Goal: Information Seeking & Learning: Learn about a topic

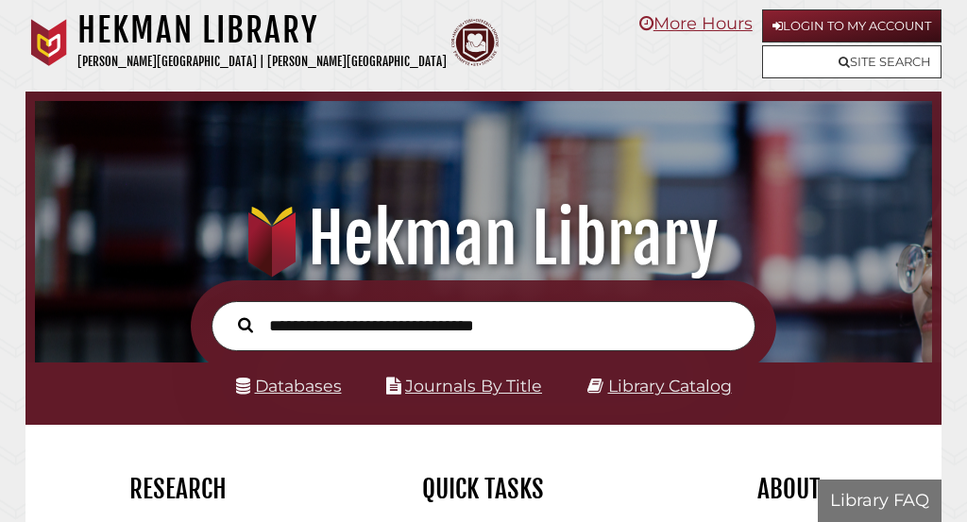
scroll to position [297, 888]
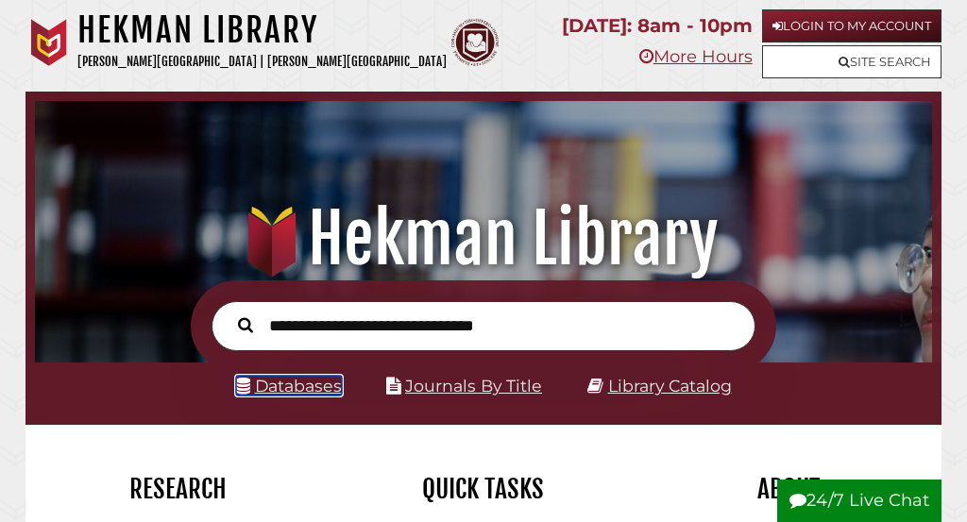
click at [302, 388] on link "Databases" at bounding box center [289, 386] width 106 height 20
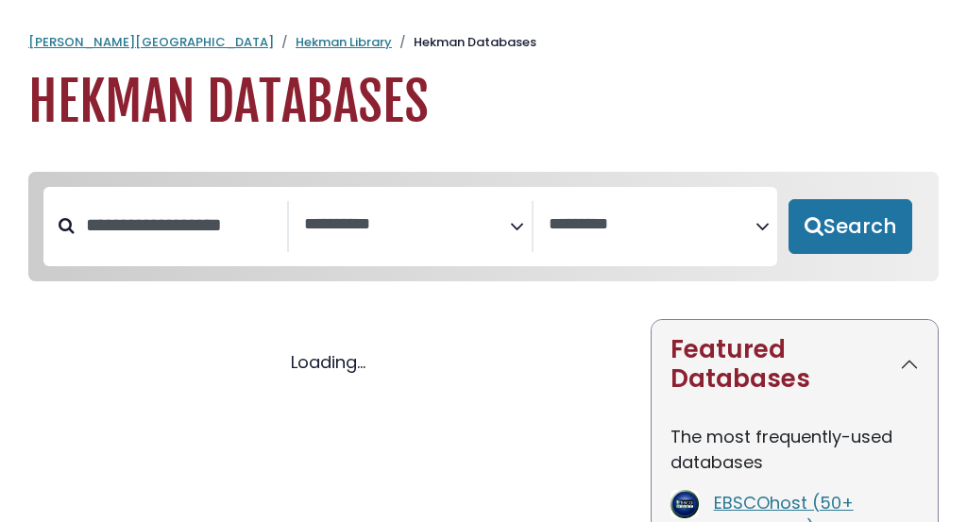
select select "Database Subject Filter"
select select "Database Vendors Filter"
select select "Database Subject Filter"
select select "Database Vendors Filter"
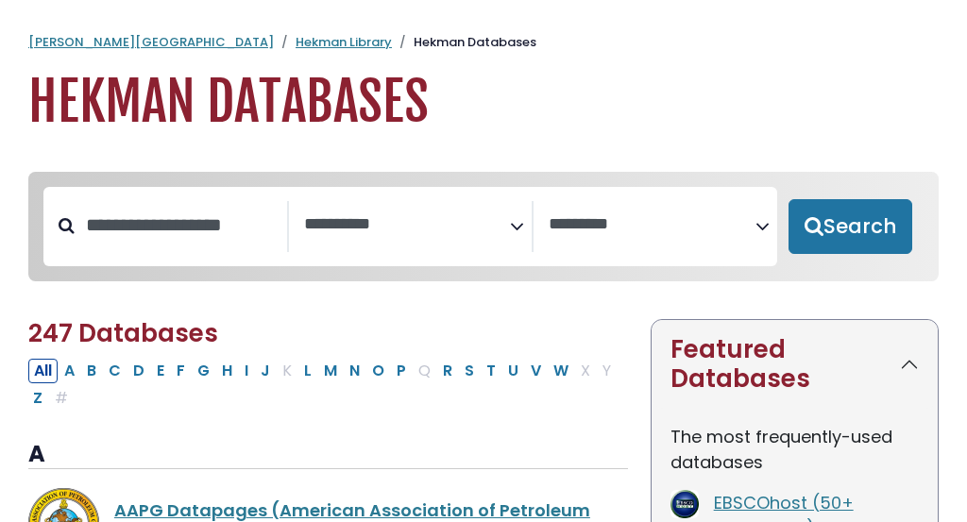
click at [518, 227] on icon "Search filters" at bounding box center [517, 223] width 14 height 27
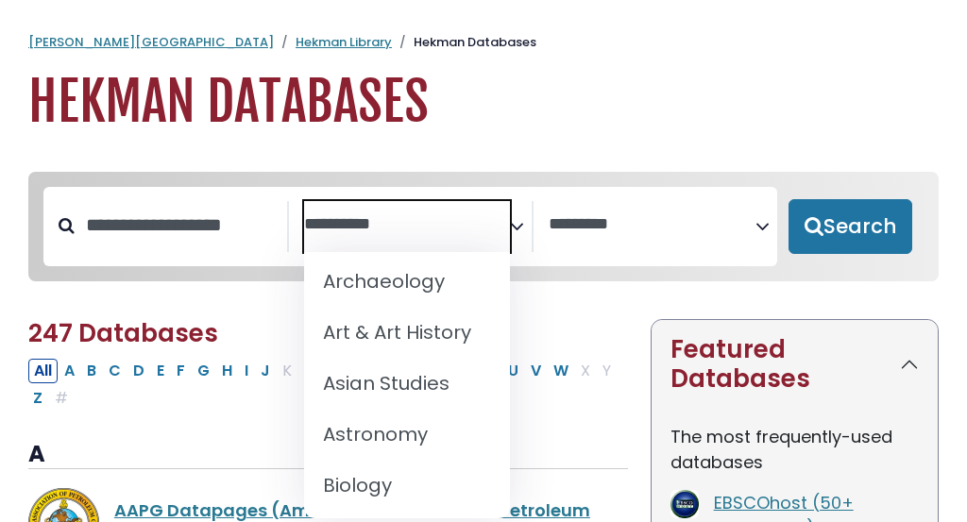
scroll to position [98, 0]
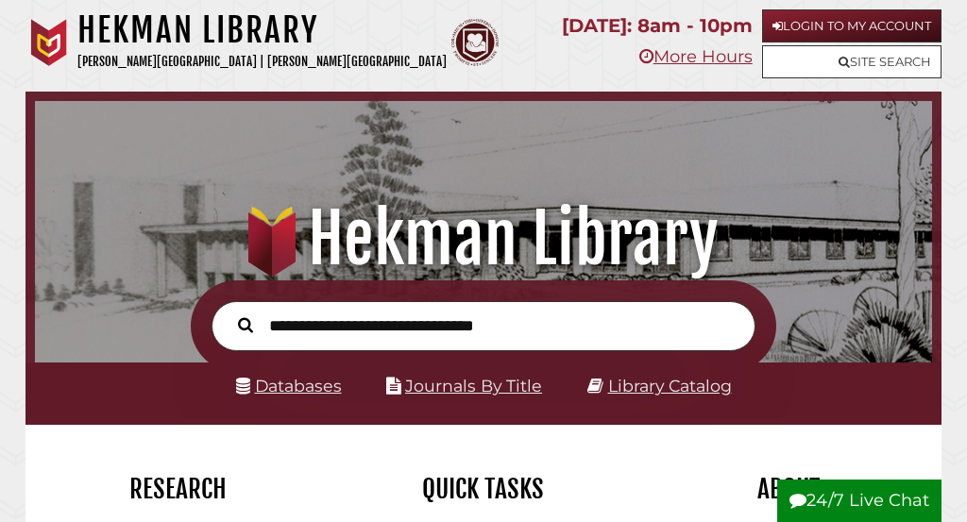
scroll to position [297, 888]
click at [488, 386] on link "Journals By Title" at bounding box center [473, 386] width 137 height 20
click at [313, 395] on link "Databases" at bounding box center [289, 386] width 106 height 20
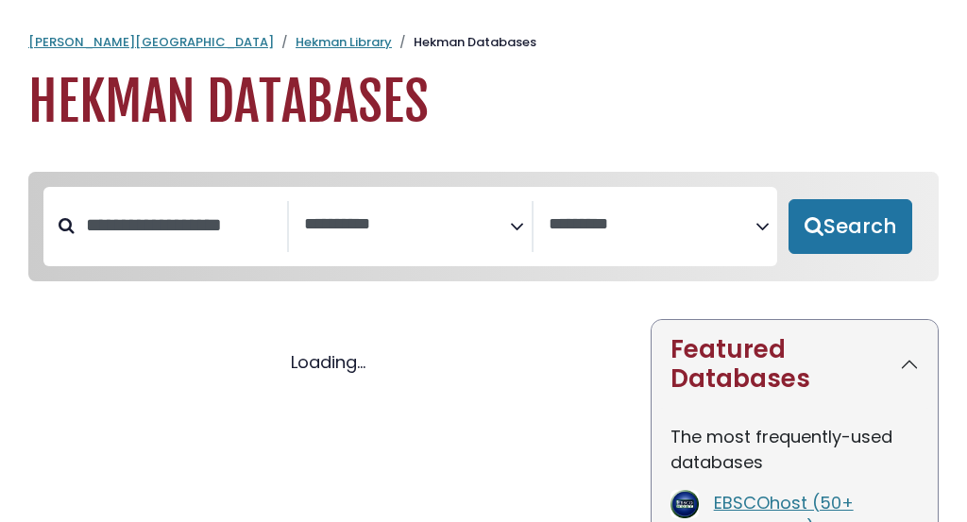
select select "Database Subject Filter"
select select "Database Vendors Filter"
select select "Database Subject Filter"
select select "Database Vendors Filter"
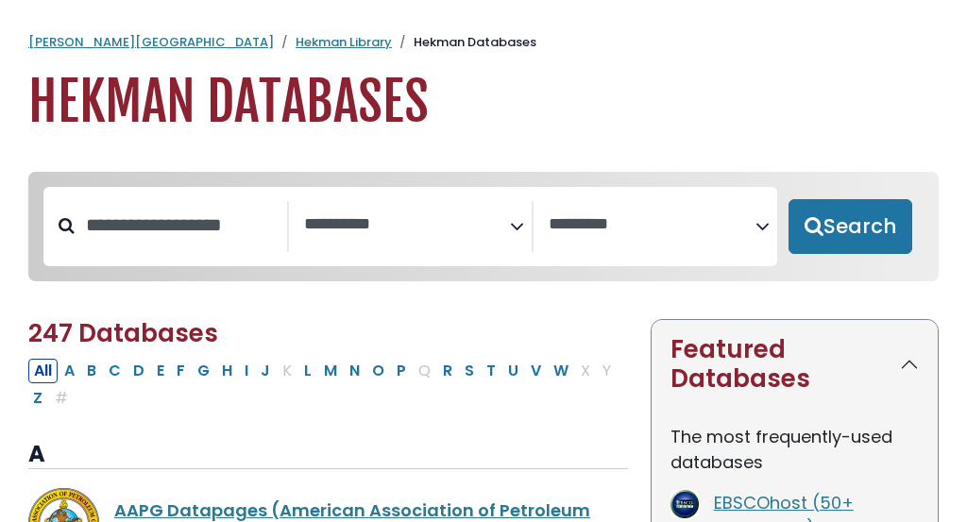
click at [513, 220] on icon "Search filters" at bounding box center [517, 223] width 14 height 27
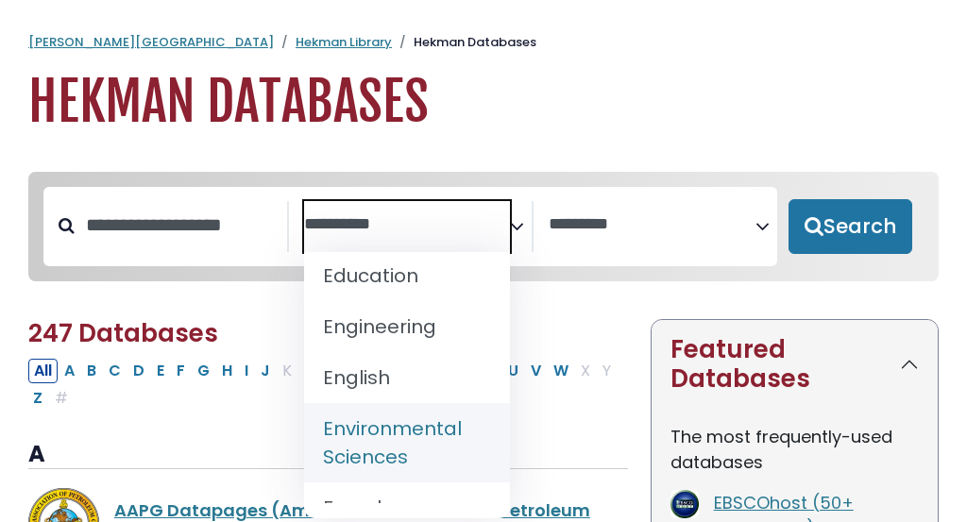
scroll to position [847, 0]
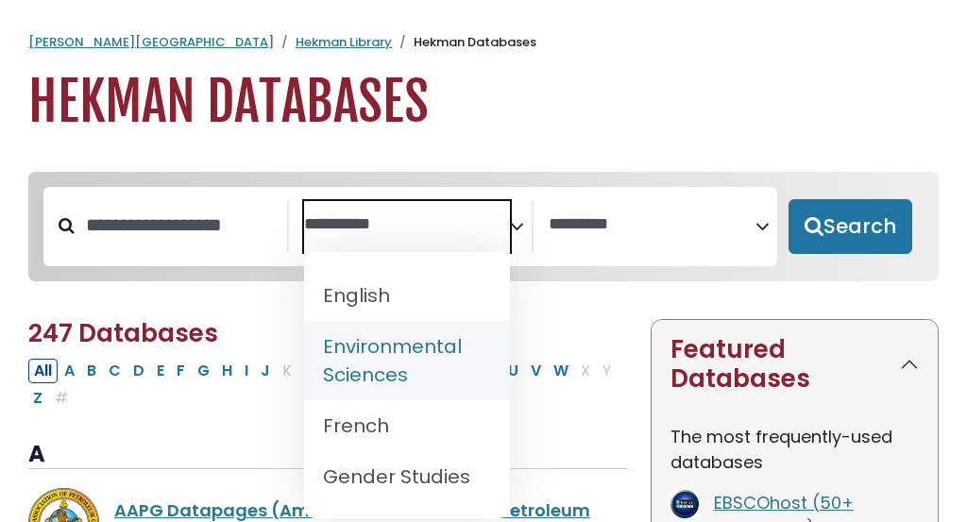
select select "*****"
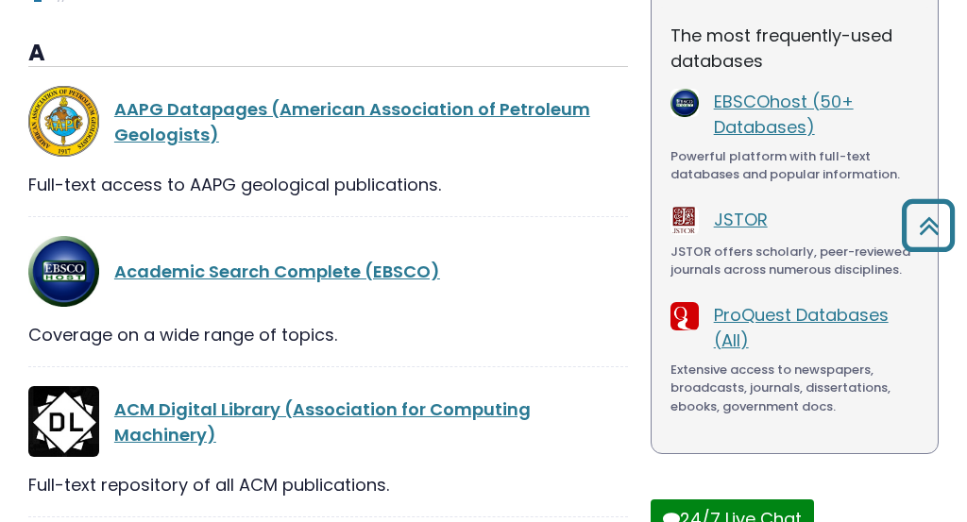
scroll to position [457, 0]
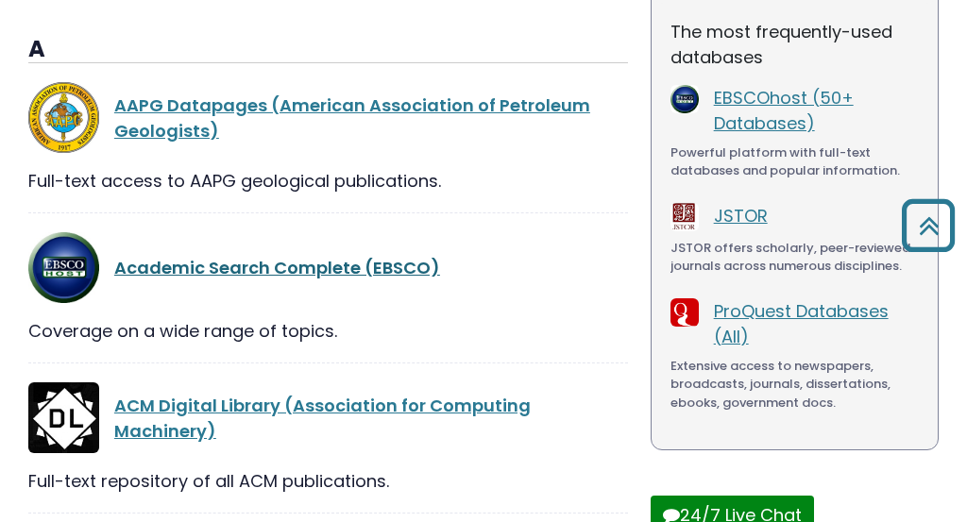
click at [401, 265] on link "Academic Search Complete (EBSCO)" at bounding box center [277, 268] width 326 height 24
